Goal: Navigation & Orientation: Find specific page/section

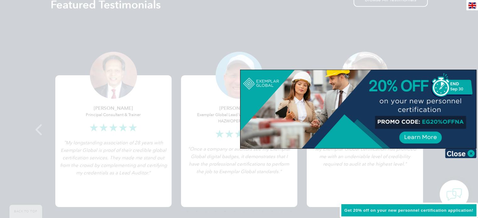
scroll to position [1212, 0]
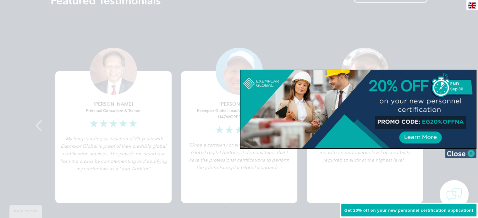
click at [457, 153] on img at bounding box center [460, 153] width 31 height 9
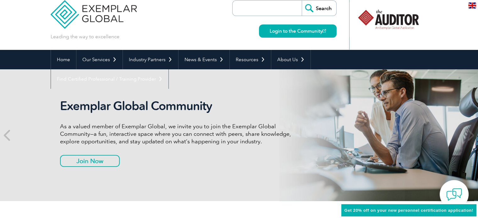
scroll to position [0, 0]
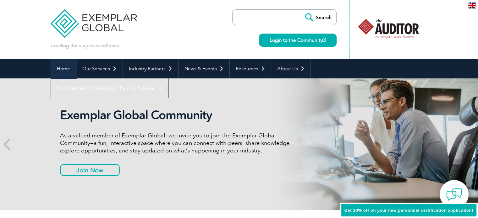
click at [62, 68] on link "Home" at bounding box center [63, 68] width 25 height 19
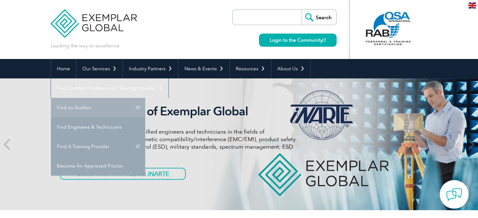
click at [145, 98] on link "Find an Auditor" at bounding box center [98, 107] width 94 height 19
